Goal: Information Seeking & Learning: Learn about a topic

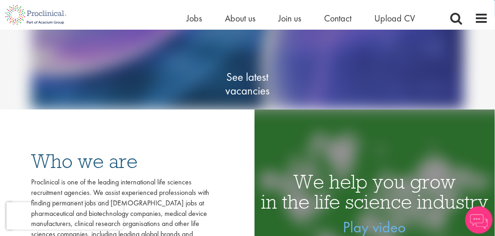
scroll to position [104, 0]
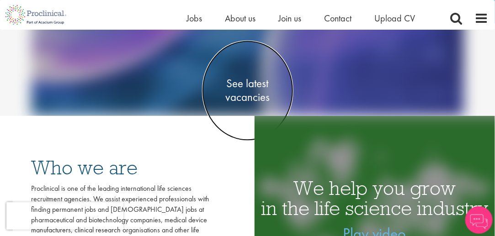
click at [248, 100] on span "See latest vacancies" at bounding box center [247, 90] width 91 height 27
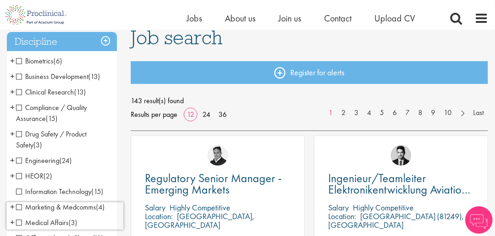
scroll to position [72, 0]
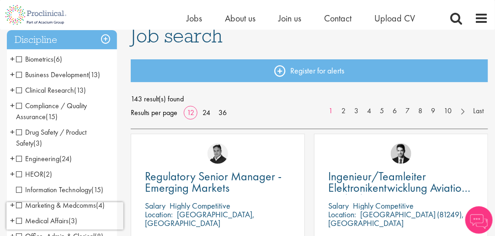
click at [67, 91] on span "Clinical Research" at bounding box center [45, 90] width 58 height 10
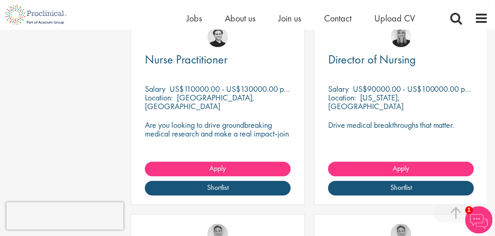
scroll to position [781, 0]
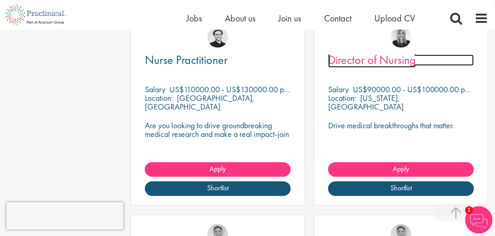
click at [393, 64] on span "Director of Nursing" at bounding box center [372, 60] width 88 height 16
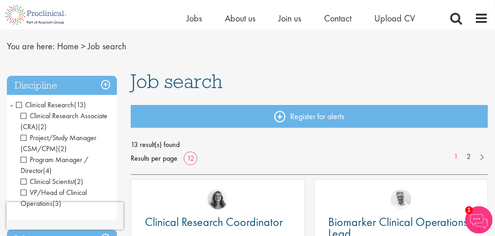
scroll to position [48, 0]
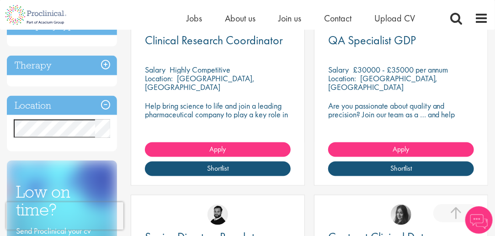
scroll to position [406, 0]
